Goal: Check status: Check status

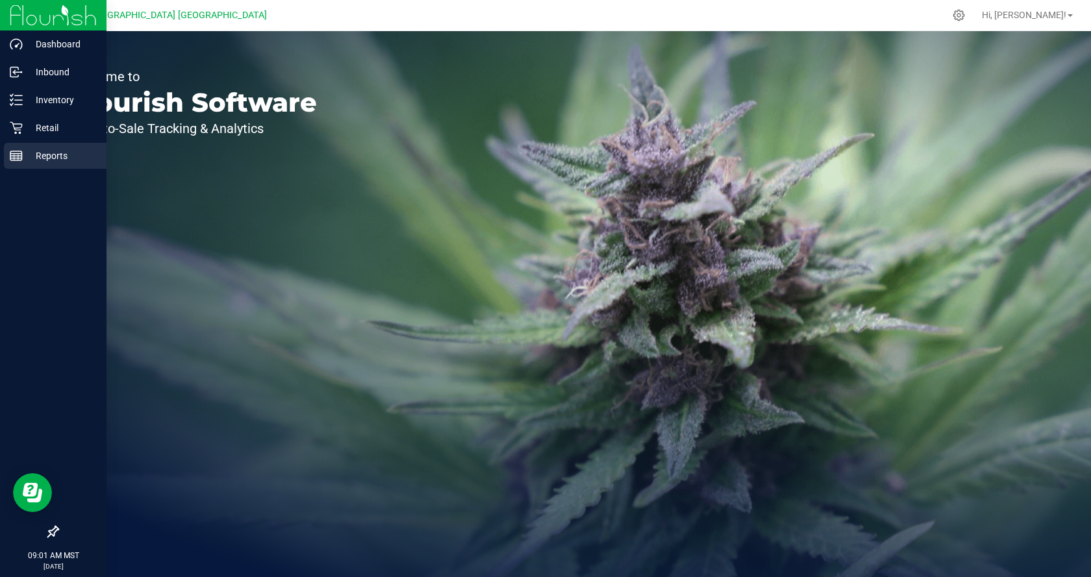
click at [49, 153] on p "Reports" at bounding box center [62, 156] width 78 height 16
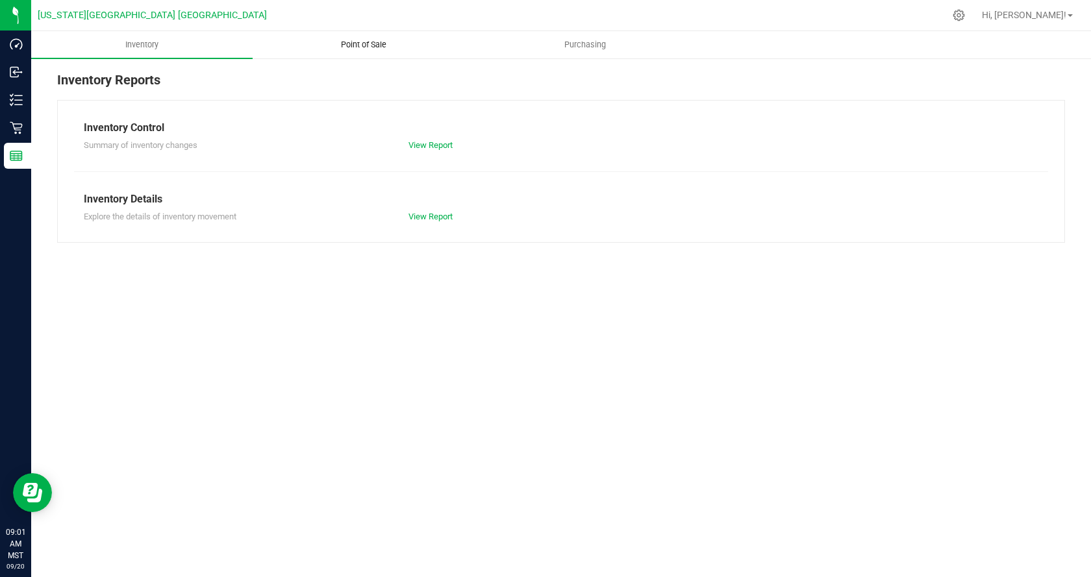
click at [321, 50] on uib-tab-heading "Point of Sale" at bounding box center [363, 45] width 220 height 26
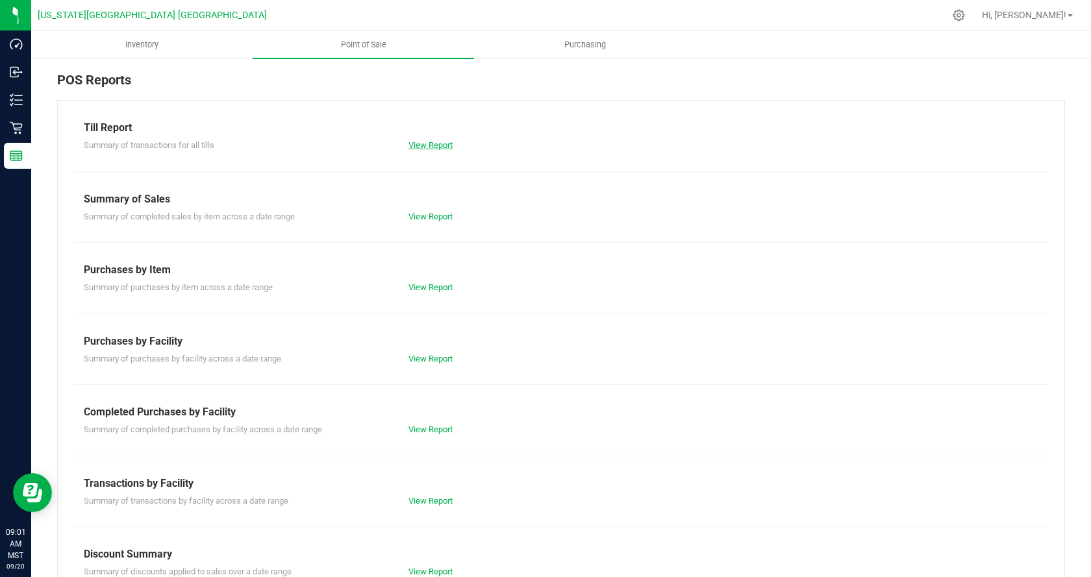
click at [424, 144] on link "View Report" at bounding box center [430, 145] width 44 height 10
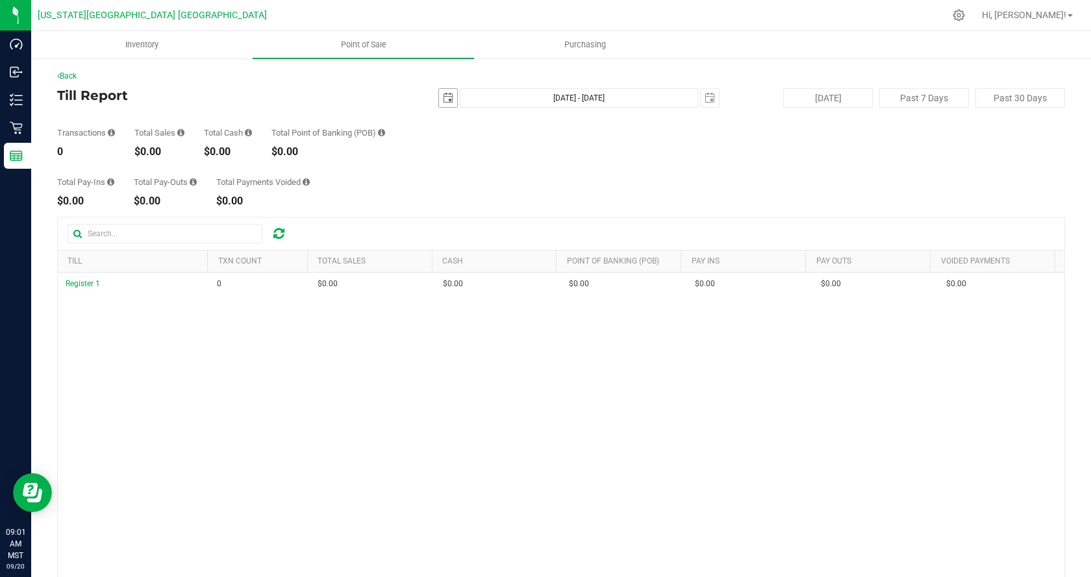
click at [447, 97] on span "select" at bounding box center [448, 98] width 10 height 10
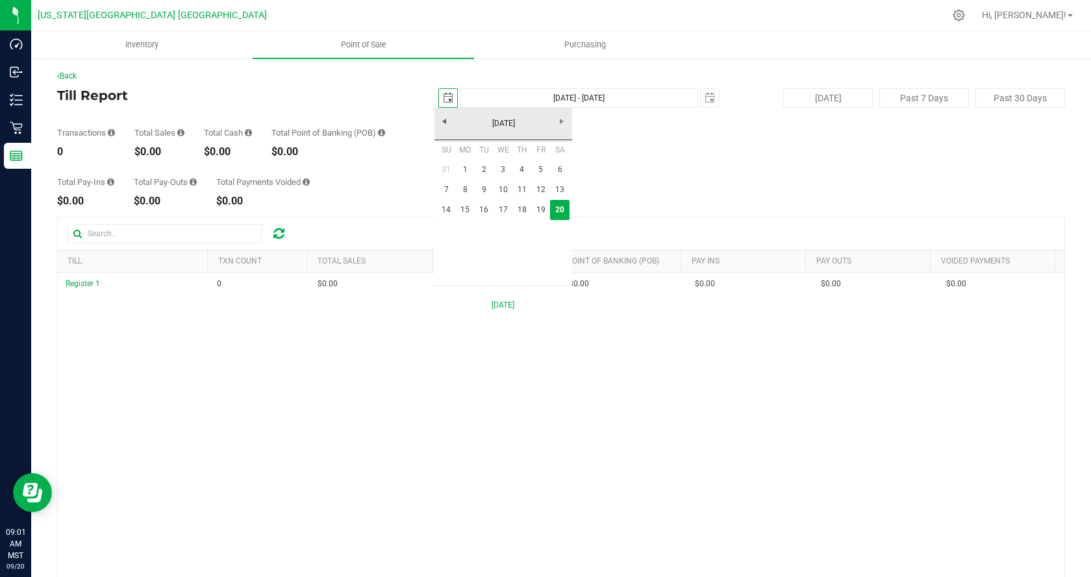
scroll to position [0, 32]
click at [539, 205] on link "19" at bounding box center [540, 210] width 19 height 20
type input "[DATE]"
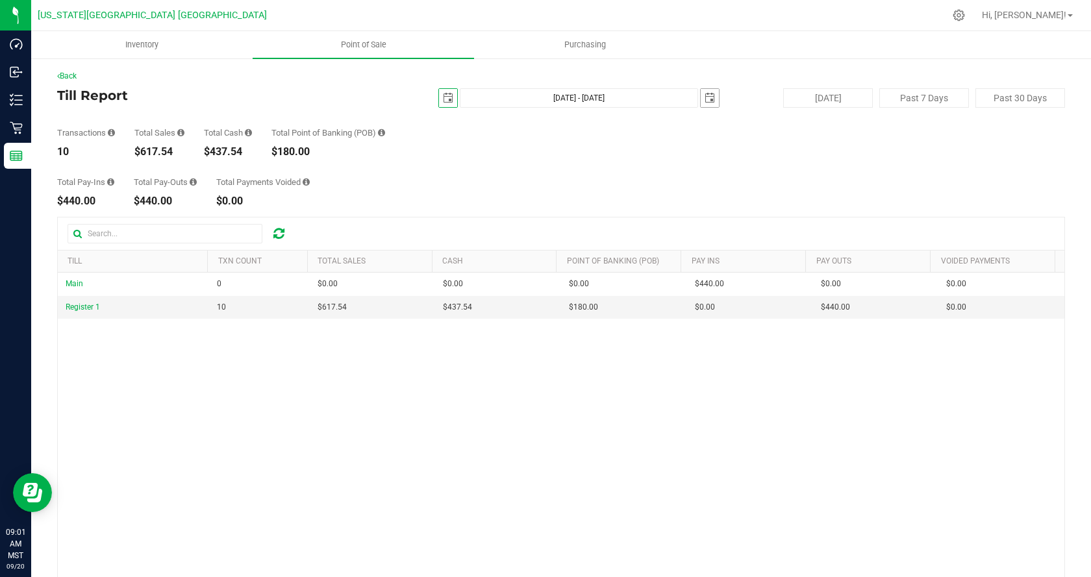
click at [700, 95] on span "select" at bounding box center [709, 98] width 18 height 18
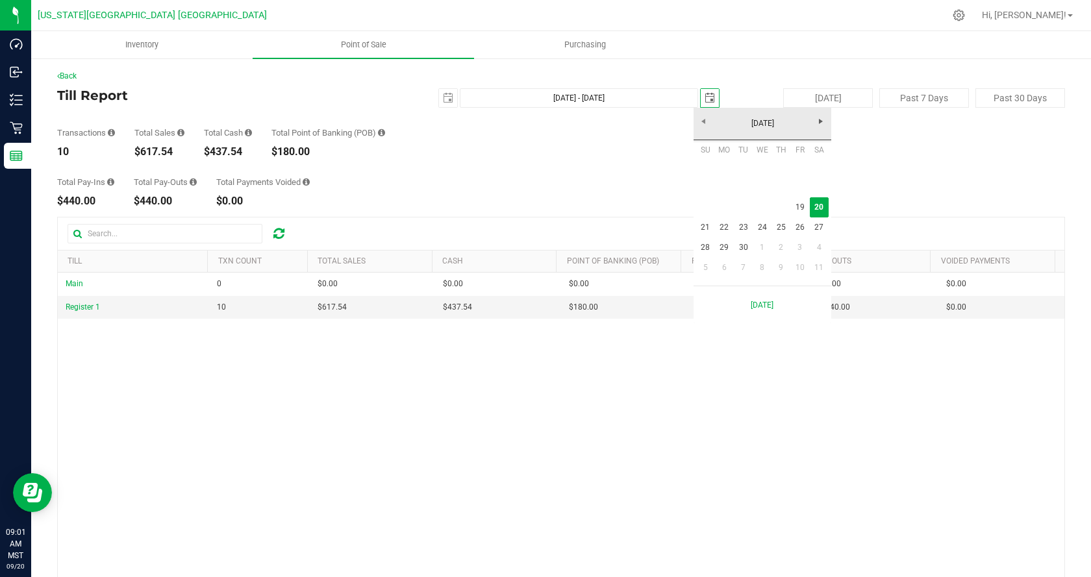
scroll to position [0, 32]
click at [804, 204] on link "19" at bounding box center [799, 207] width 19 height 20
type input "[DATE] - [DATE]"
type input "[DATE]"
